Goal: Task Accomplishment & Management: Manage account settings

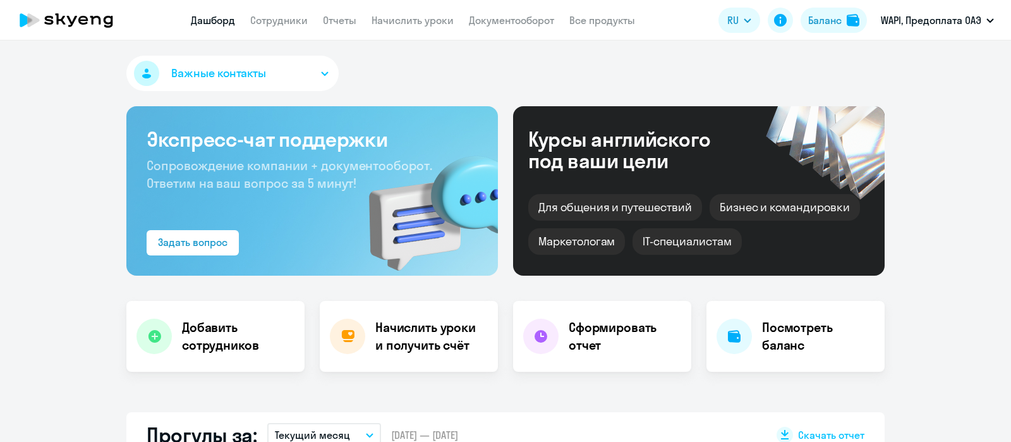
select select "30"
click at [528, 20] on link "Документооборот" at bounding box center [511, 20] width 85 height 13
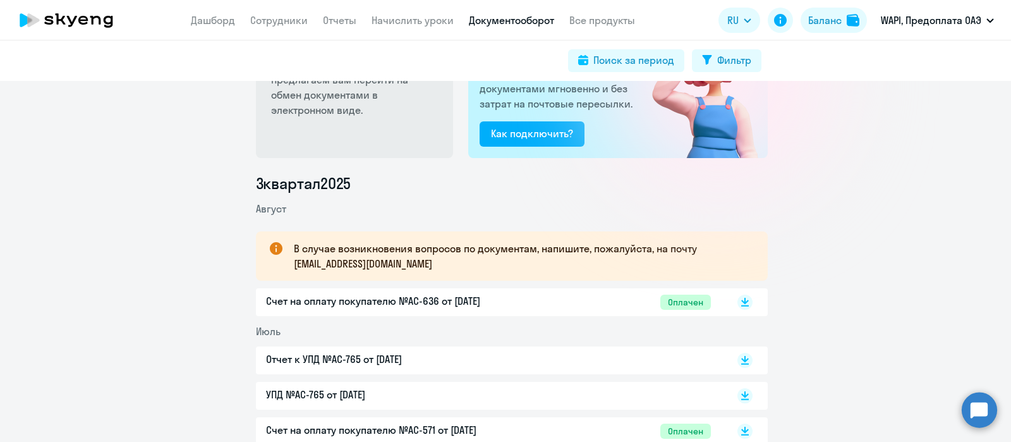
scroll to position [82, 0]
click at [423, 289] on div "Счет на оплату покупателю №AC-636 от 02.08.2025 Оплачен" at bounding box center [512, 302] width 512 height 28
click at [424, 300] on p "Счет на оплату покупателю №AC-636 от 02.08.2025" at bounding box center [398, 300] width 265 height 15
click at [348, 82] on p "Предлагаем вам перейти на обмен документами в электронном виде." at bounding box center [355, 94] width 169 height 46
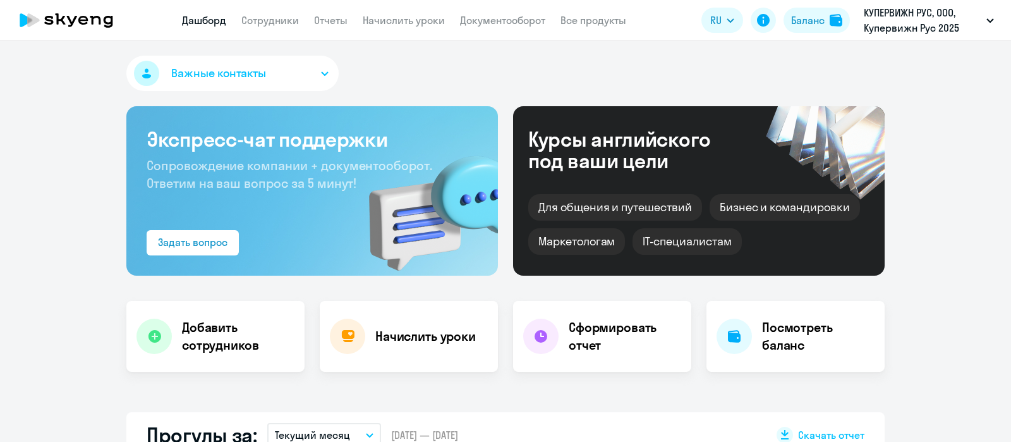
select select "30"
click at [292, 25] on link "Сотрудники" at bounding box center [270, 20] width 58 height 13
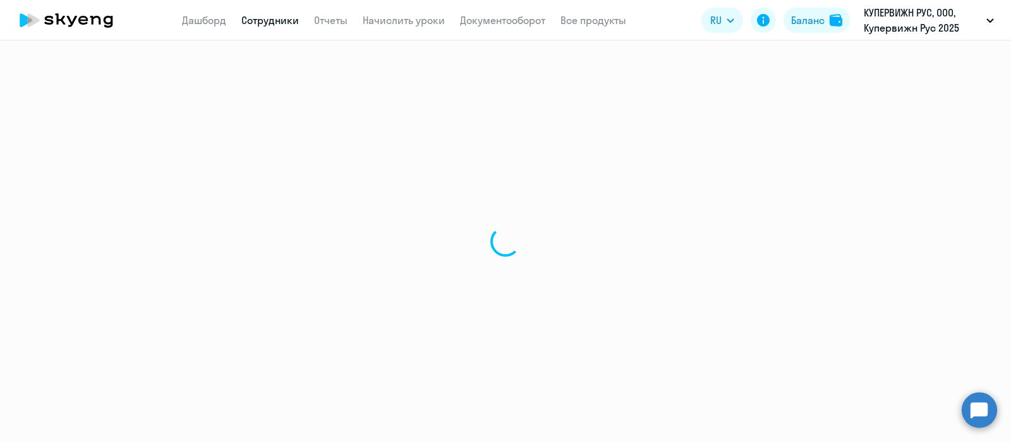
select select "30"
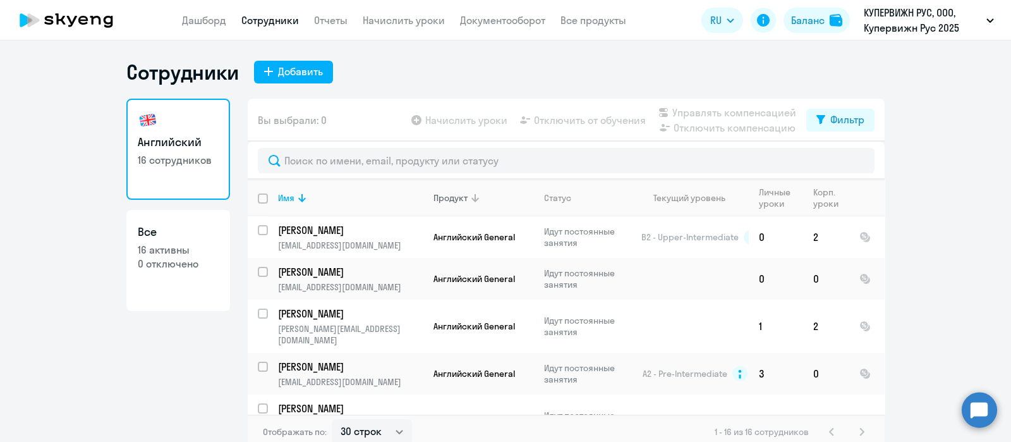
click at [458, 198] on div "Продукт" at bounding box center [451, 197] width 34 height 11
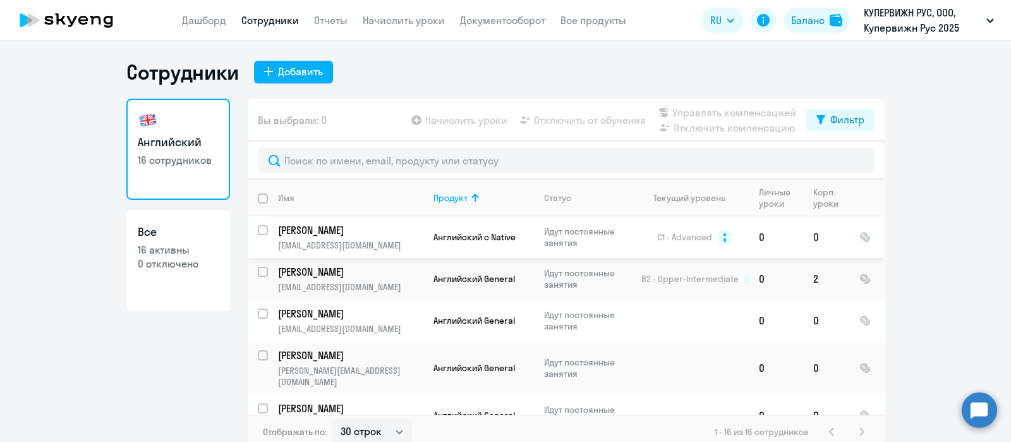
click at [258, 229] on input "select row 2704231" at bounding box center [270, 237] width 25 height 25
checkbox input "true"
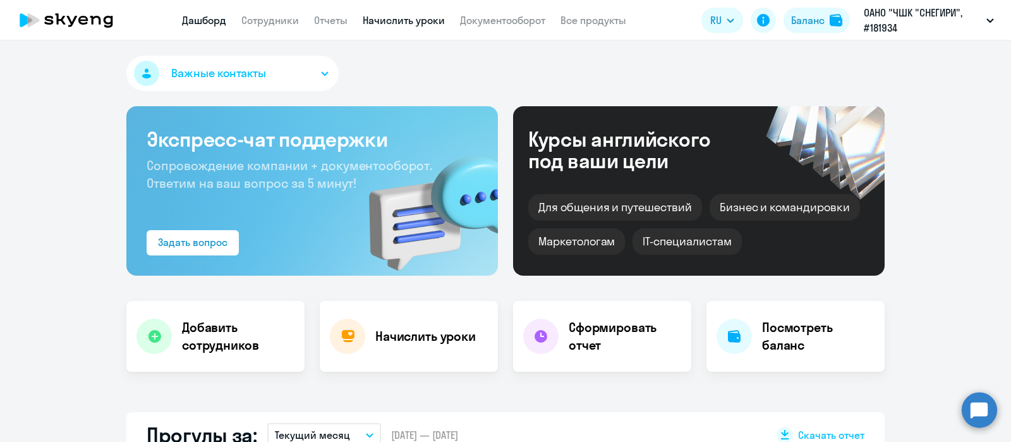
click at [404, 18] on link "Начислить уроки" at bounding box center [404, 20] width 82 height 13
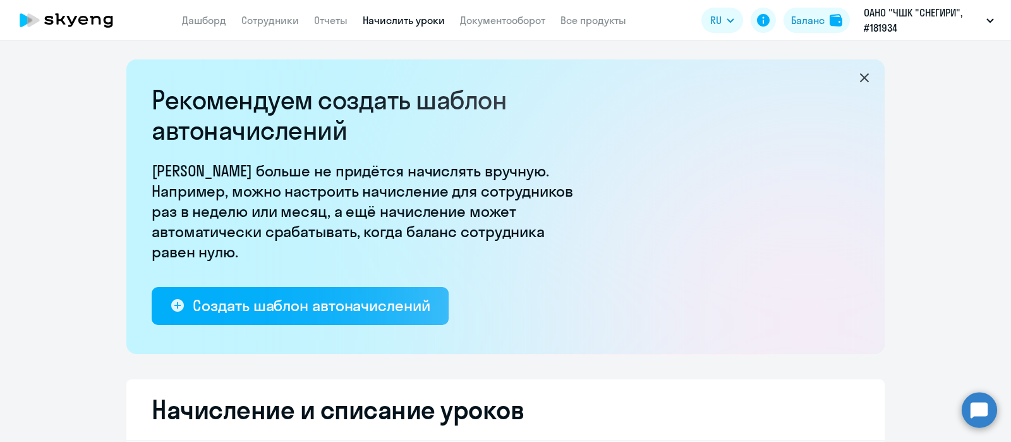
select select "10"
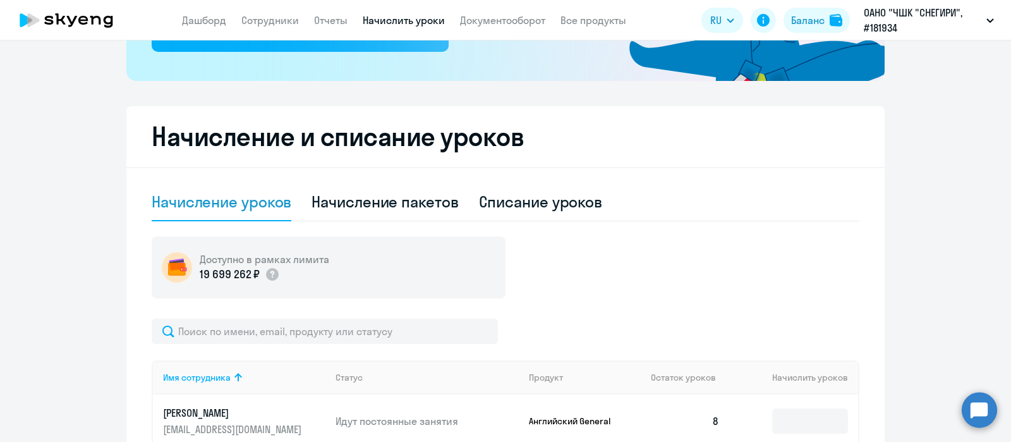
scroll to position [282, 0]
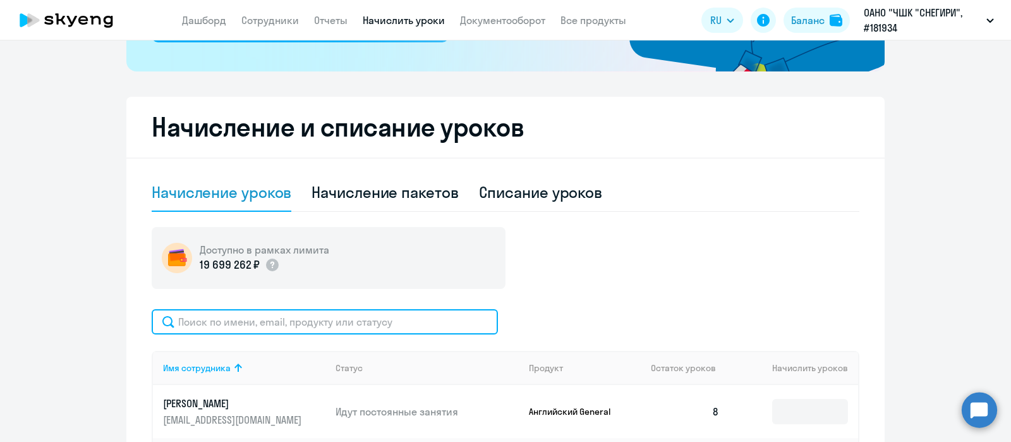
click at [378, 322] on input "text" at bounding box center [325, 321] width 346 height 25
type input "ара"
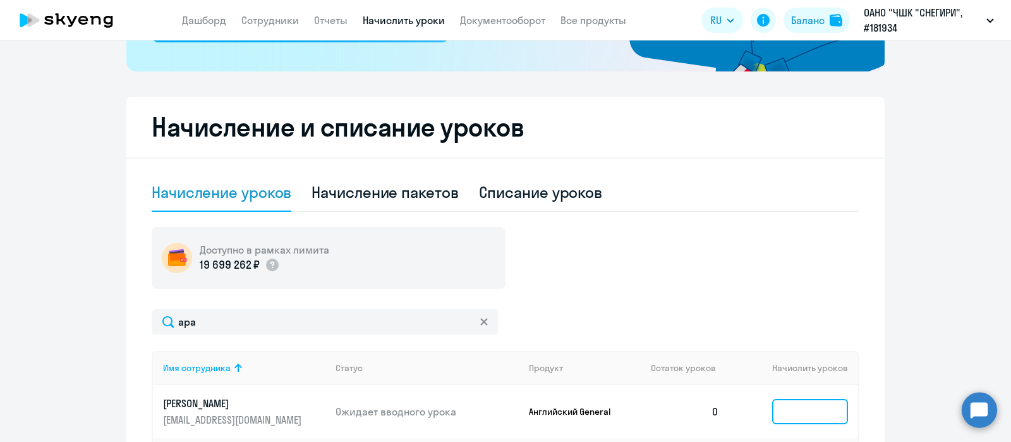
click at [777, 408] on input at bounding box center [810, 411] width 76 height 25
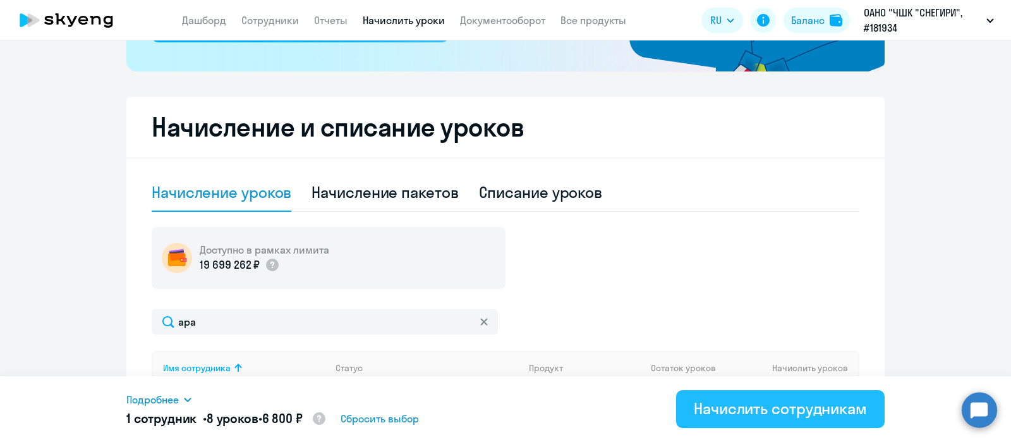
type input "8"
click at [767, 408] on div "Начислить сотрудникам" at bounding box center [780, 408] width 173 height 20
